Goal: Task Accomplishment & Management: Manage account settings

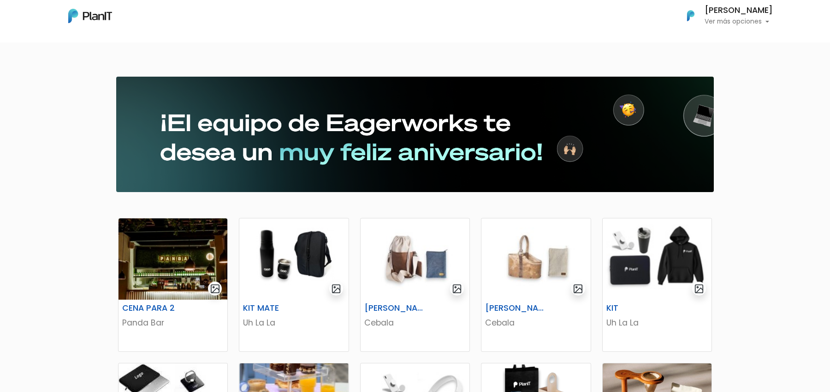
click at [732, 25] on p "Ver más opciones" at bounding box center [739, 21] width 68 height 6
click at [719, 18] on p "Ver más opciones" at bounding box center [739, 21] width 68 height 6
click at [722, 84] on link "Cerrar Sesión" at bounding box center [732, 86] width 82 height 18
